Goal: Task Accomplishment & Management: Use online tool/utility

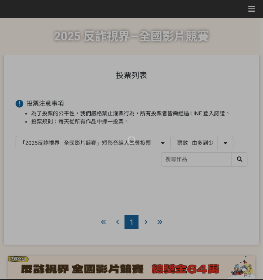
select select "vote"
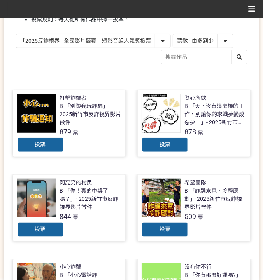
scroll to position [103, 0]
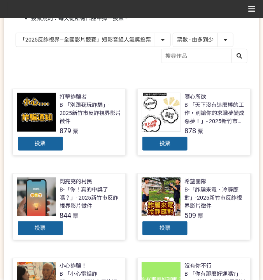
click at [172, 139] on div "投票" at bounding box center [164, 144] width 47 height 16
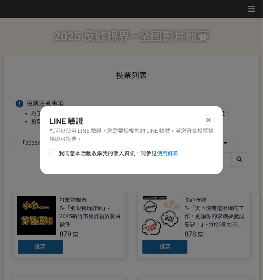
click at [87, 153] on span "我同意本活動收集我的個人資訊，請參見 使用條款" at bounding box center [119, 154] width 120 height 8
click at [55, 153] on input "我同意本活動收集我的個人資訊，請參見 使用條款" at bounding box center [52, 153] width 5 height 5
checkbox input "false"
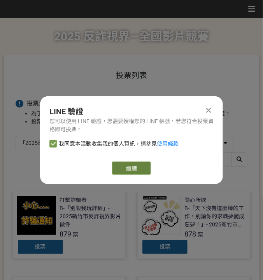
click at [126, 167] on link "繼續" at bounding box center [131, 168] width 39 height 13
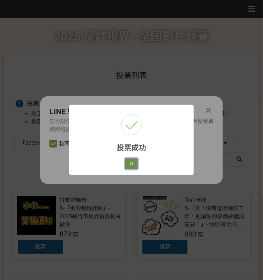
click at [135, 164] on button "好" at bounding box center [131, 164] width 12 height 11
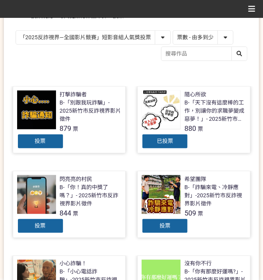
scroll to position [114, 0]
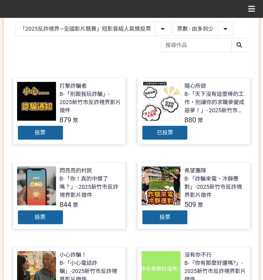
click at [82, 29] on select "「2025反詐視界—全國影片競賽」短影音組人氣獎投票 「2025反詐視界—全國影片競賽」短片組人氣獎投票" at bounding box center [93, 29] width 154 height 14
select select "13146"
click at [16, 22] on select "「2025反詐視界—全國影片競賽」短影音組人氣獎投票 「2025反詐視界—全國影片競賽」短片組人氣獎投票" at bounding box center [93, 29] width 154 height 14
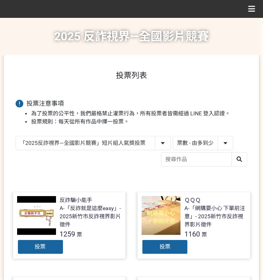
scroll to position [78, 0]
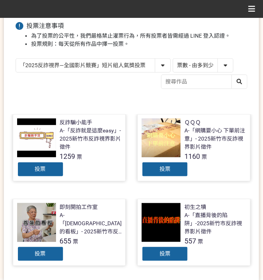
click at [40, 167] on span "投票" at bounding box center [40, 169] width 11 height 6
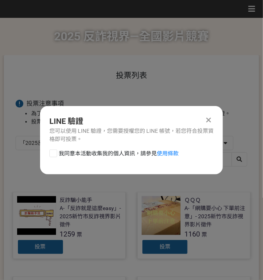
scroll to position [0, 0]
click at [83, 150] on span "我同意本活動收集我的個人資訊，請參見 使用條款" at bounding box center [119, 154] width 120 height 8
click at [59, 153] on span "我同意本活動收集我的個人資訊，請參見 使用條款" at bounding box center [119, 154] width 120 height 8
click at [55, 153] on input "我同意本活動收集我的個人資訊，請參見 使用條款" at bounding box center [52, 153] width 5 height 5
checkbox input "false"
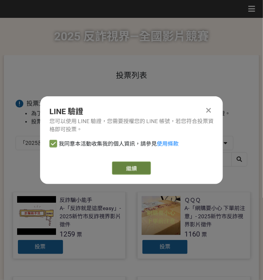
click at [117, 167] on link "繼續" at bounding box center [131, 168] width 39 height 13
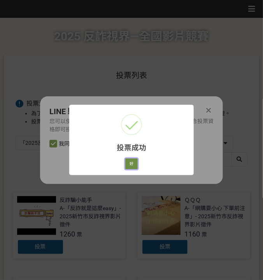
click at [132, 165] on button "好" at bounding box center [131, 164] width 12 height 11
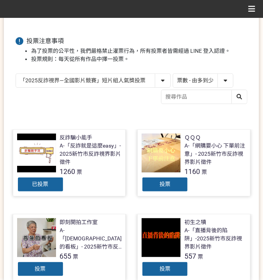
scroll to position [70, 0]
